Goal: Register for event/course

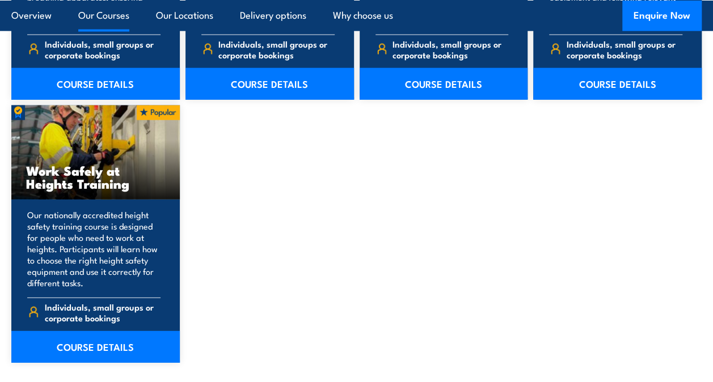
scroll to position [1443, 0]
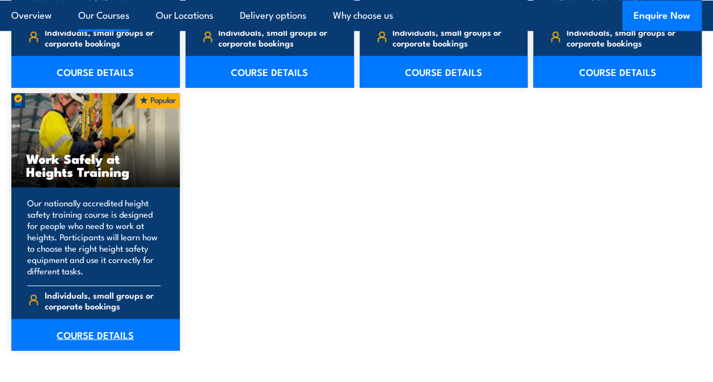
click at [95, 329] on link "COURSE DETAILS" at bounding box center [95, 335] width 169 height 32
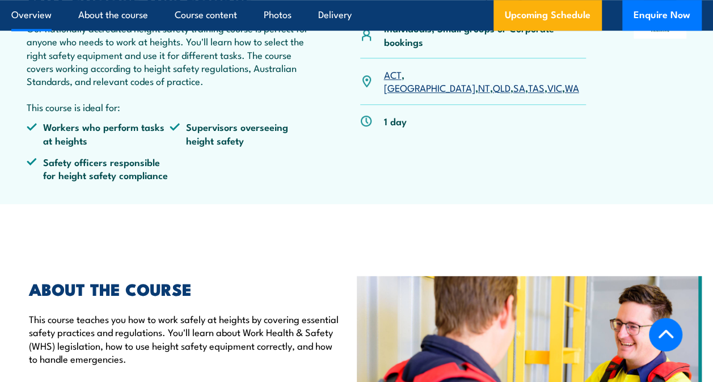
scroll to position [310, 0]
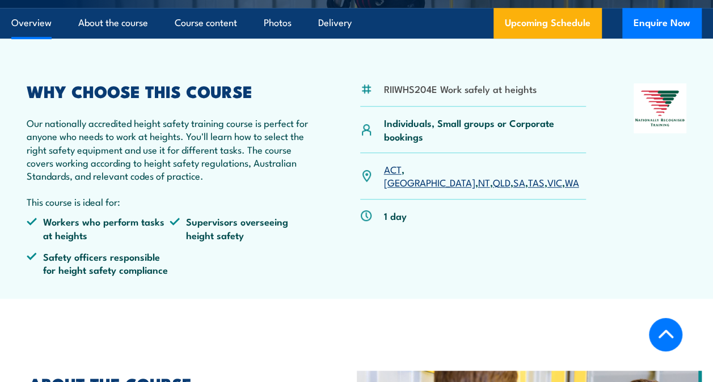
click at [513, 175] on link "SA" at bounding box center [519, 182] width 12 height 14
